Goal: Go to known website: Go to known website

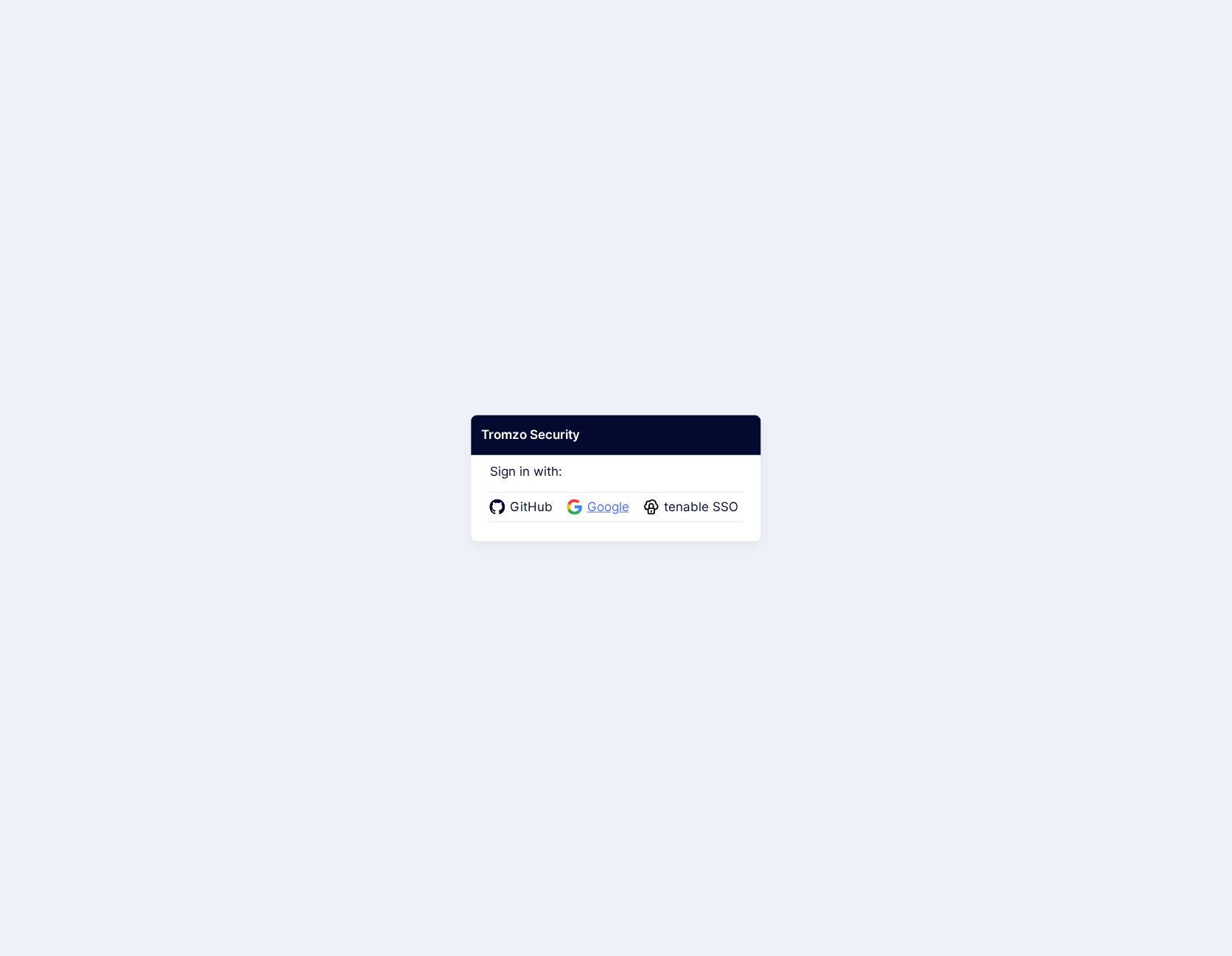
click at [604, 510] on span "Google" at bounding box center [608, 507] width 51 height 19
